Goal: Task Accomplishment & Management: Manage account settings

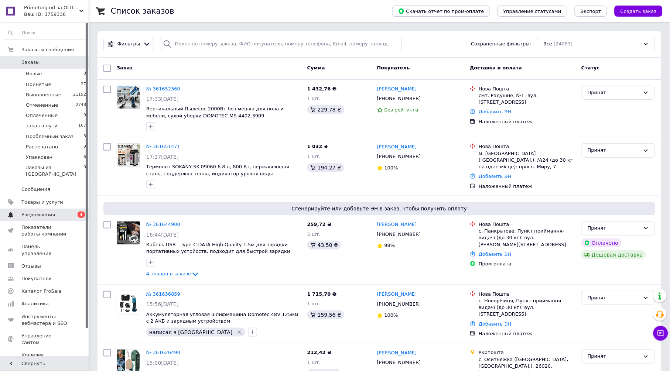
click at [51, 212] on span "Уведомления" at bounding box center [44, 215] width 47 height 7
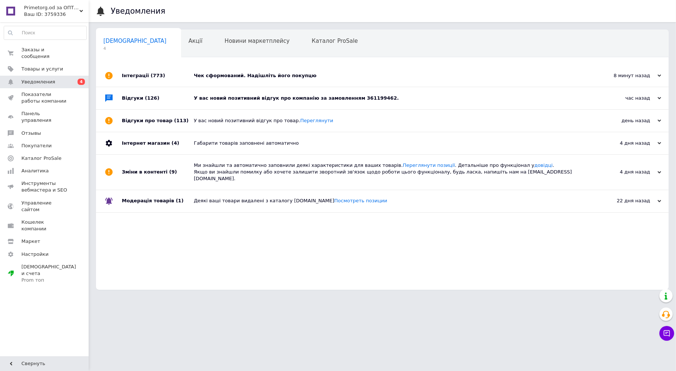
click at [256, 75] on div "Чек сформований. Надішліть його покупцю" at bounding box center [391, 75] width 394 height 7
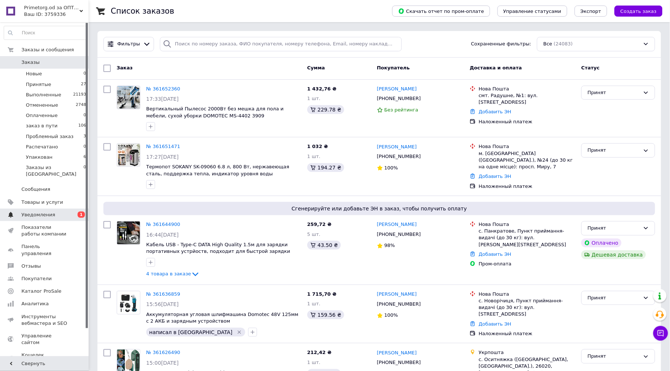
click at [53, 212] on span "Уведомления" at bounding box center [44, 215] width 47 height 7
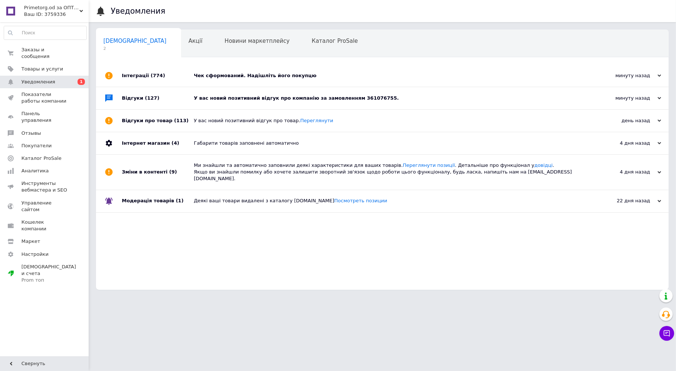
click at [242, 76] on div "Чек сформований. Надішліть його покупцю" at bounding box center [391, 75] width 394 height 7
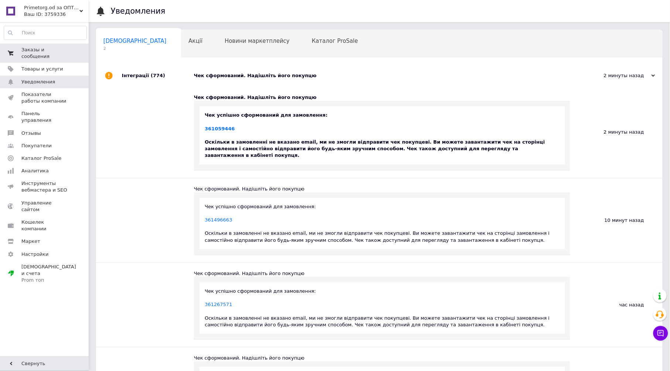
click at [47, 49] on span "Заказы и сообщения" at bounding box center [44, 53] width 47 height 13
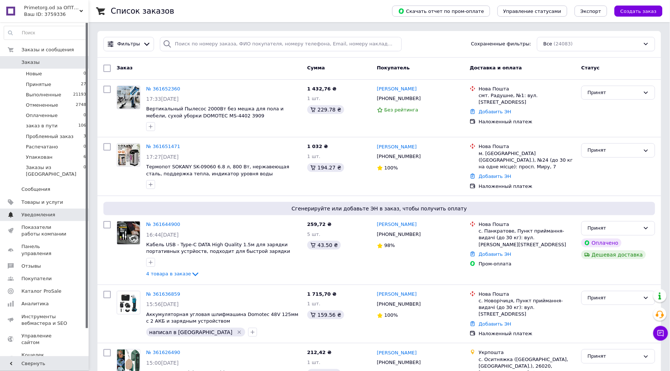
click at [48, 212] on span "Уведомления" at bounding box center [38, 215] width 34 height 7
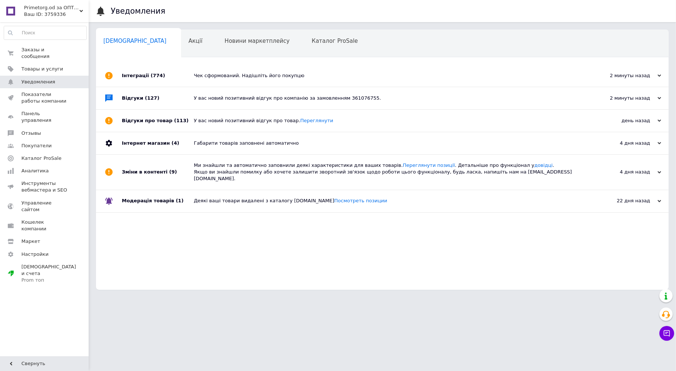
click at [322, 97] on div "У вас новий позитивний відгук про компанію за замовленням 361076755." at bounding box center [391, 98] width 394 height 7
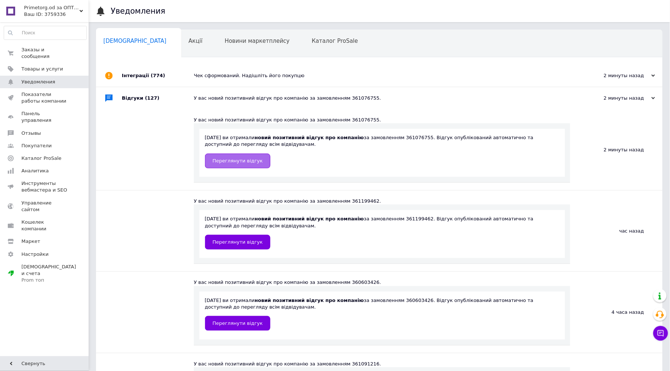
click at [252, 160] on span "Переглянути відгук" at bounding box center [238, 161] width 50 height 6
click at [233, 241] on span "Переглянути відгук" at bounding box center [238, 242] width 50 height 6
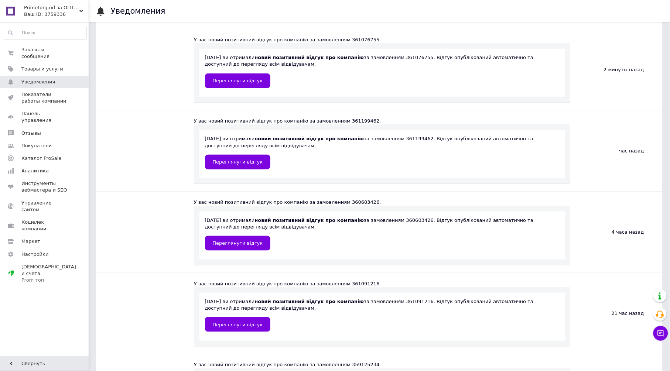
scroll to position [82, 0]
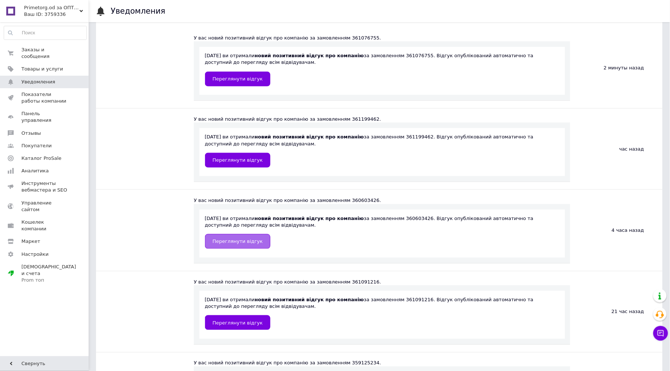
click at [238, 242] on span "Переглянути відгук" at bounding box center [238, 242] width 50 height 6
